Goal: Find specific page/section: Find specific page/section

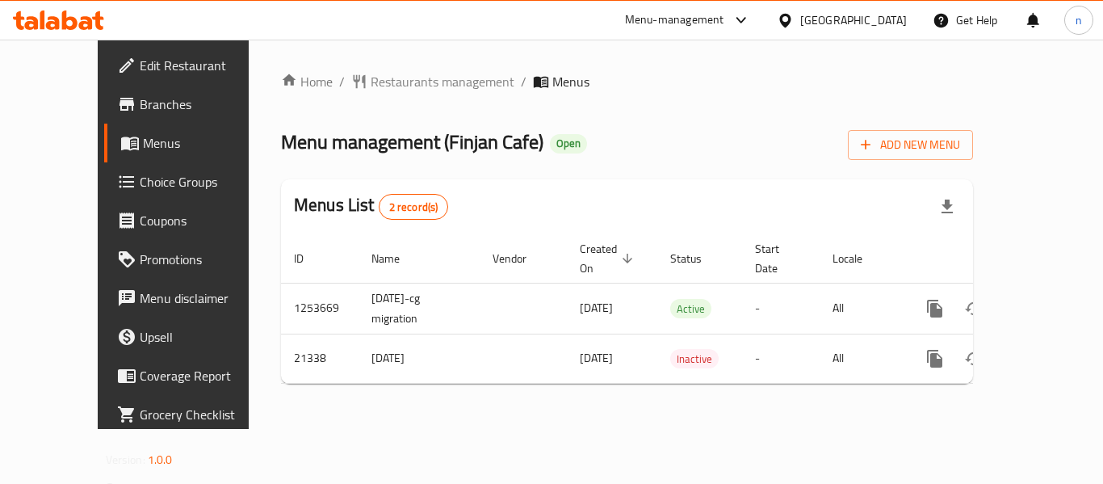
click at [747, 23] on icon at bounding box center [740, 19] width 19 height 19
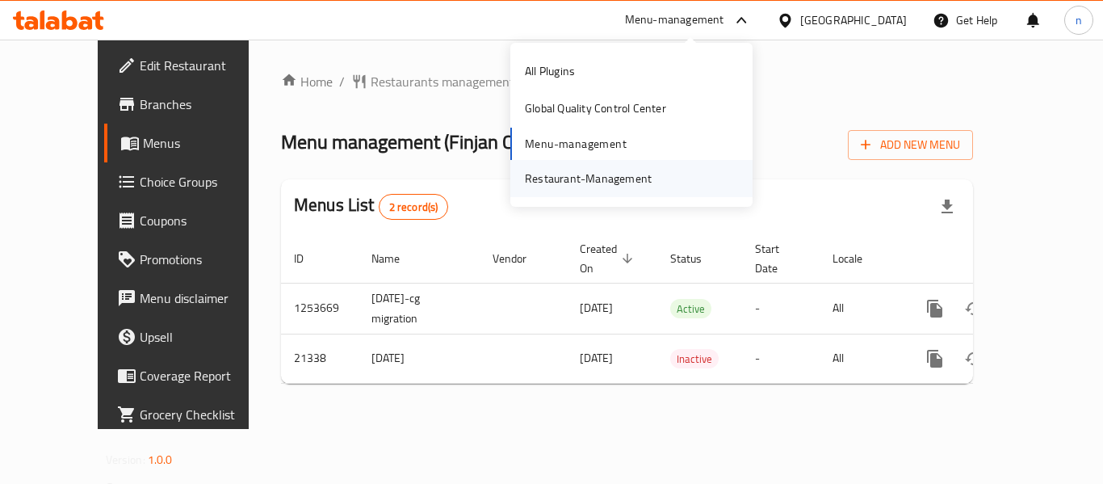
click at [618, 182] on div "Restaurant-Management" at bounding box center [588, 179] width 127 height 18
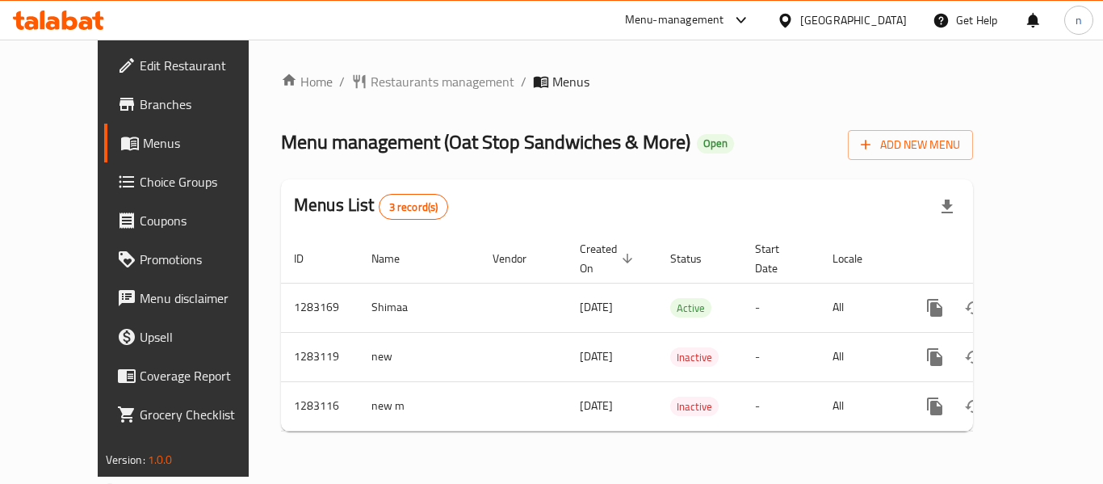
click at [744, 19] on icon at bounding box center [740, 19] width 19 height 19
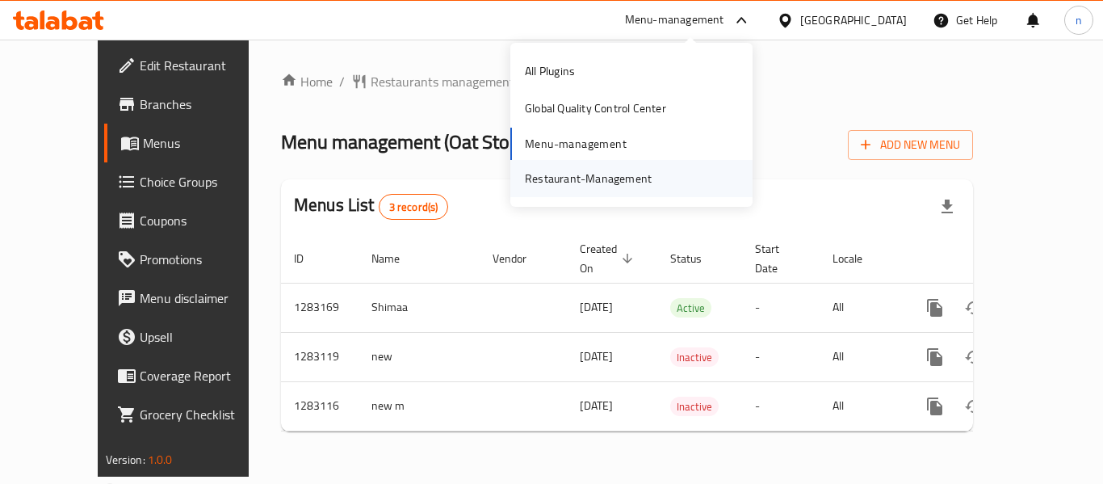
click at [601, 174] on div "Restaurant-Management" at bounding box center [588, 179] width 127 height 18
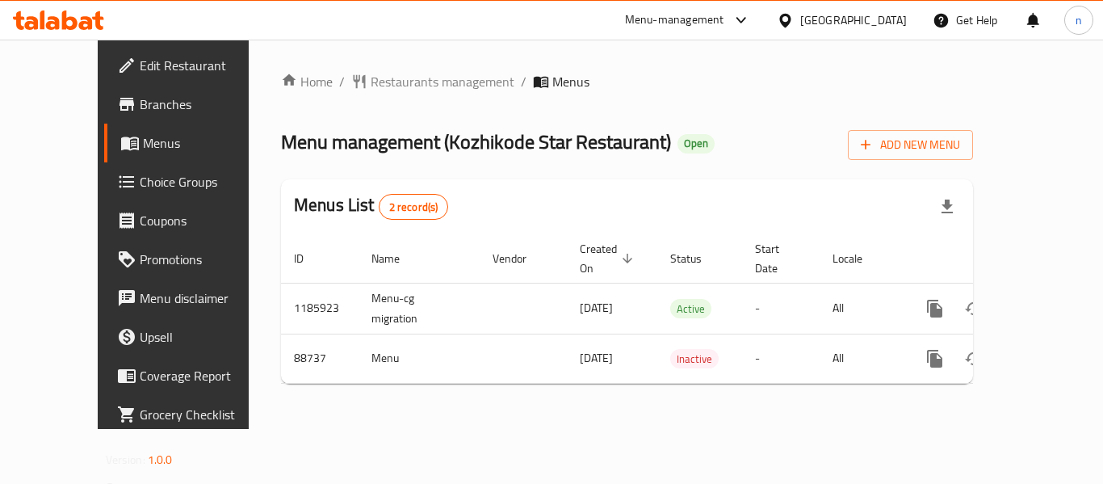
click at [751, 16] on icon at bounding box center [740, 19] width 19 height 19
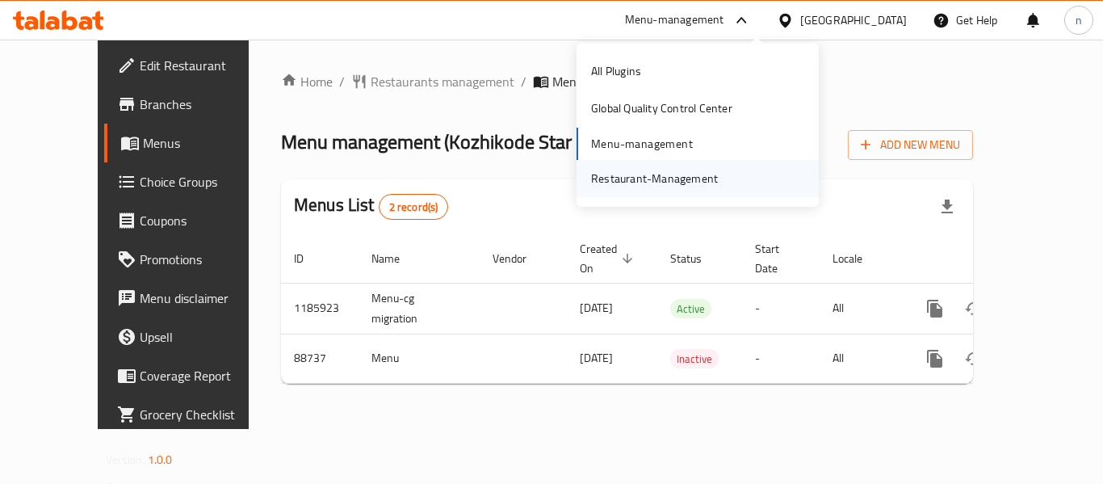
click at [651, 175] on div "Restaurant-Management" at bounding box center [654, 179] width 127 height 18
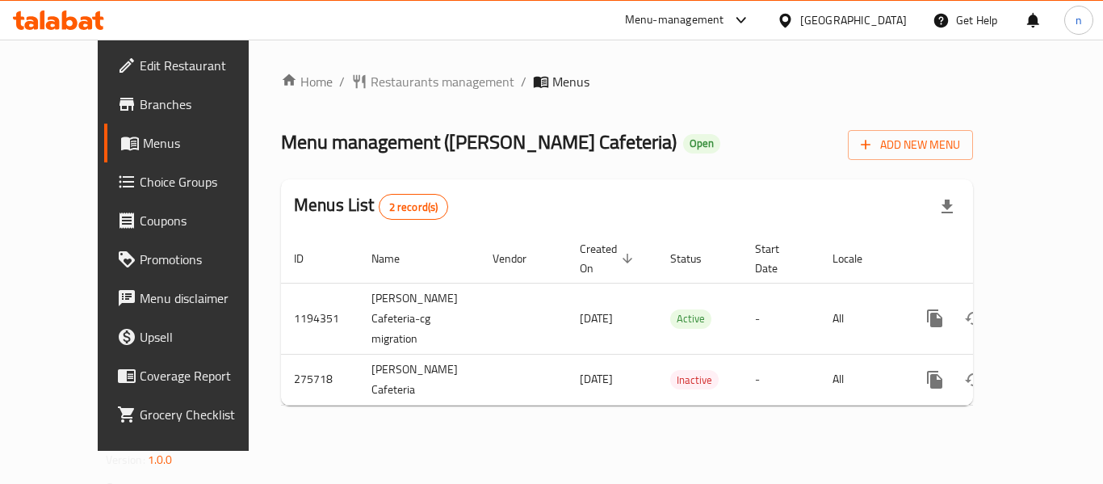
click at [742, 18] on icon at bounding box center [740, 19] width 19 height 19
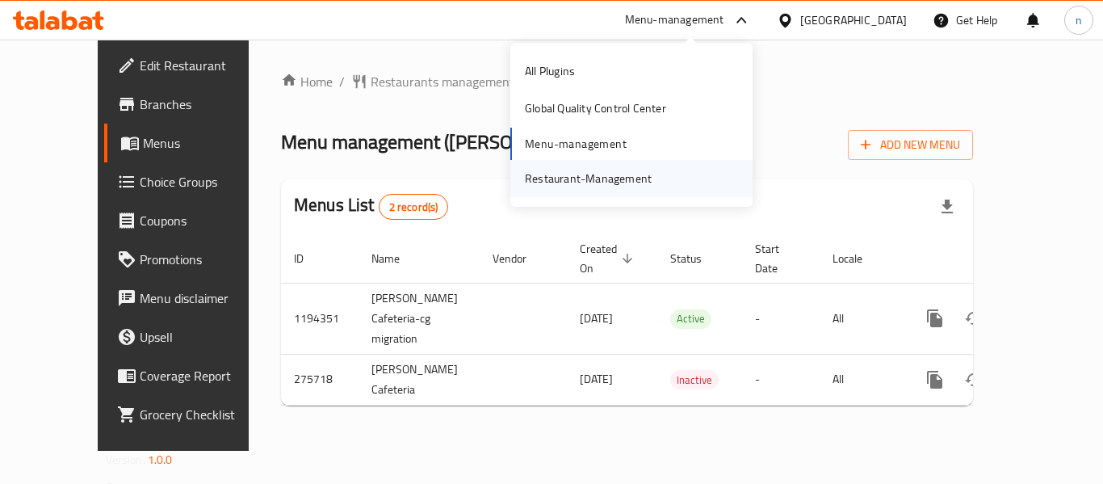
click at [609, 182] on div "Restaurant-Management" at bounding box center [588, 179] width 127 height 18
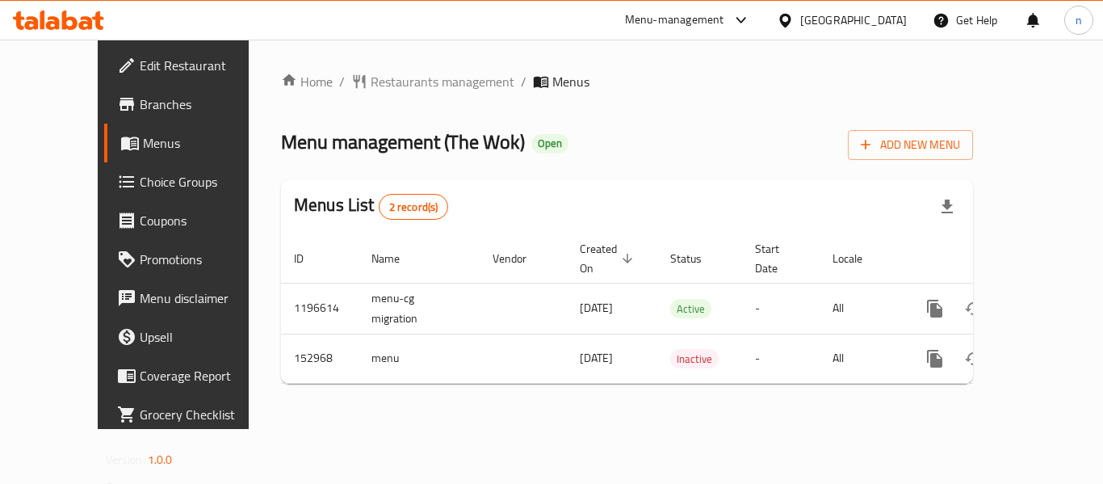
click at [742, 19] on icon at bounding box center [740, 19] width 19 height 19
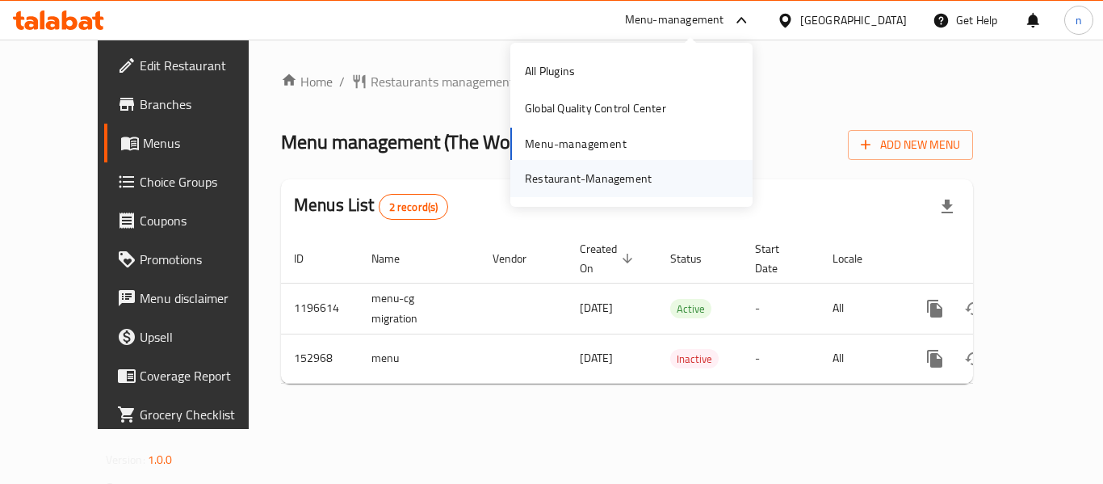
click at [611, 175] on div "Restaurant-Management" at bounding box center [588, 179] width 127 height 18
